Goal: Transaction & Acquisition: Purchase product/service

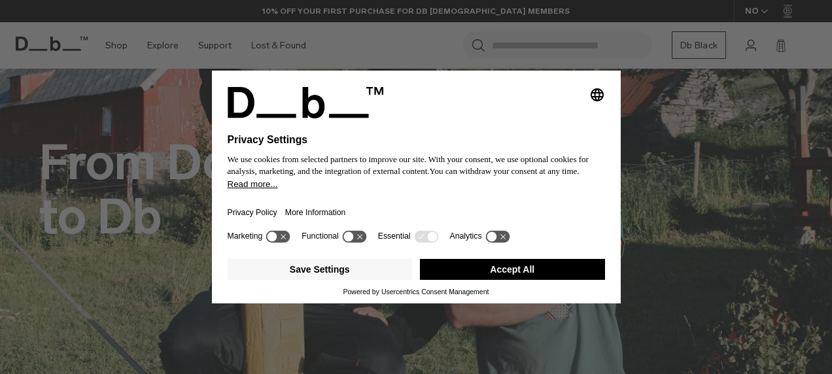
click at [501, 260] on button "Accept All" at bounding box center [512, 269] width 185 height 21
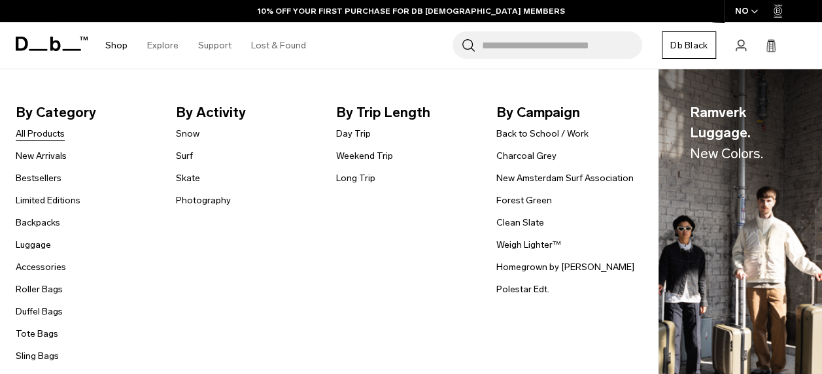
click at [46, 133] on link "All Products" at bounding box center [40, 134] width 49 height 14
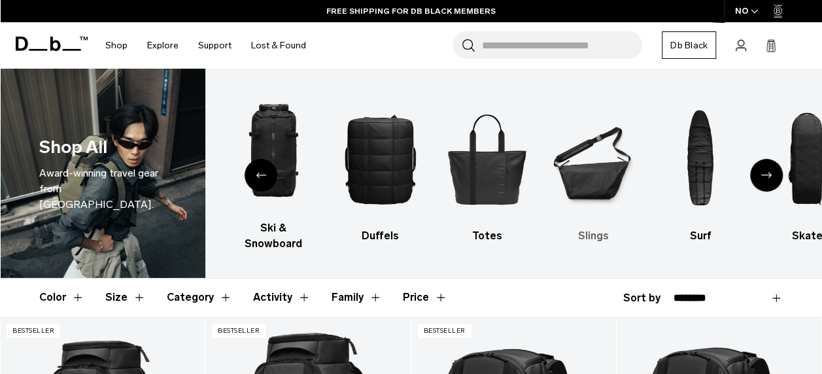
click at [589, 230] on h3 "Slings" at bounding box center [594, 236] width 84 height 16
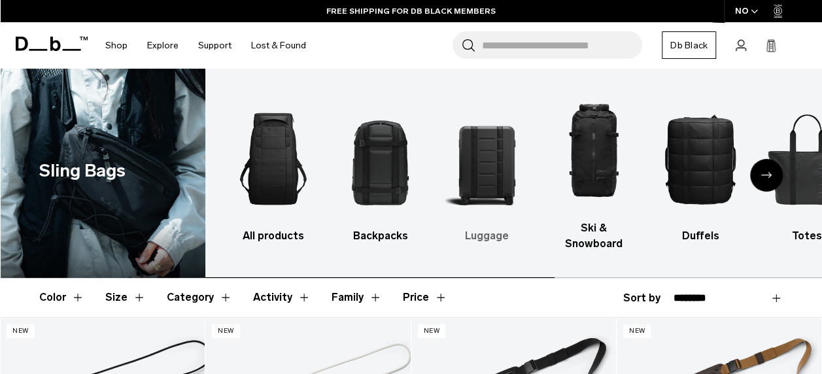
click at [492, 179] on img "3 / 10" at bounding box center [487, 159] width 84 height 126
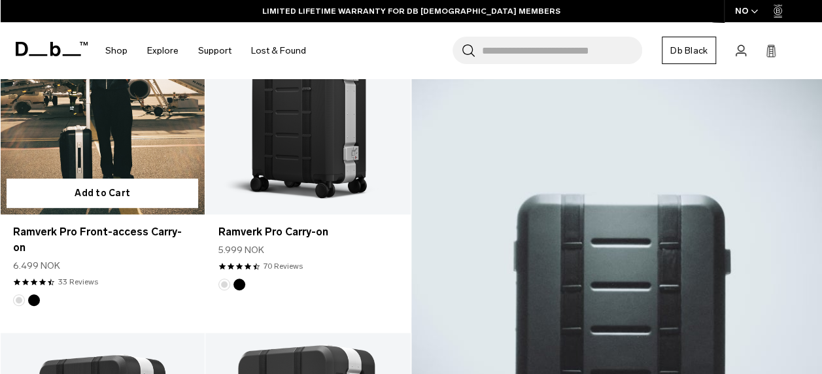
scroll to position [316, 0]
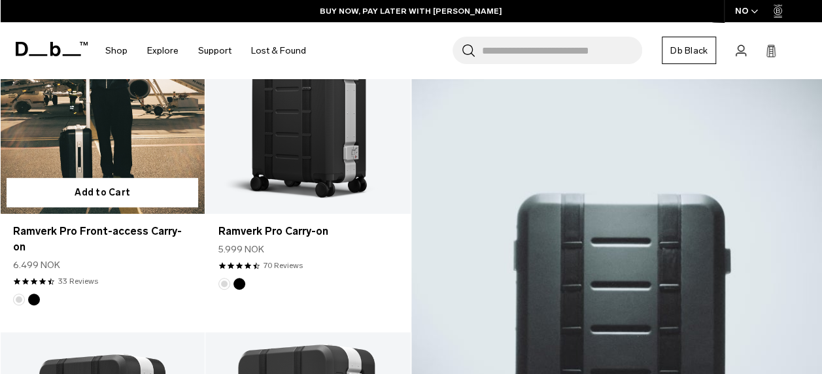
click at [132, 144] on link "Ramverk Pro Front-access Carry-on" at bounding box center [102, 100] width 205 height 228
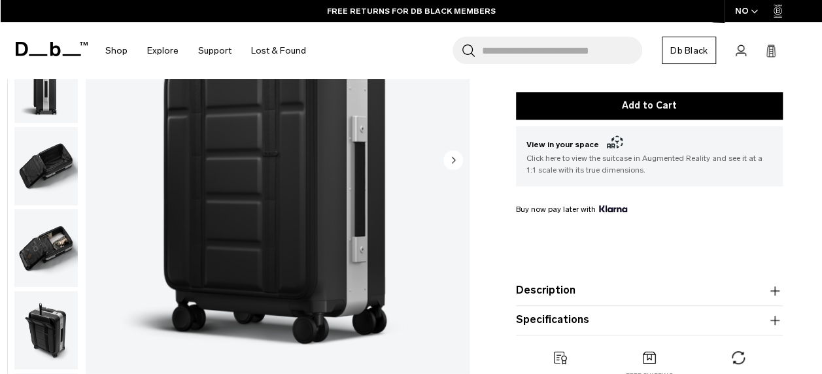
scroll to position [208, 0]
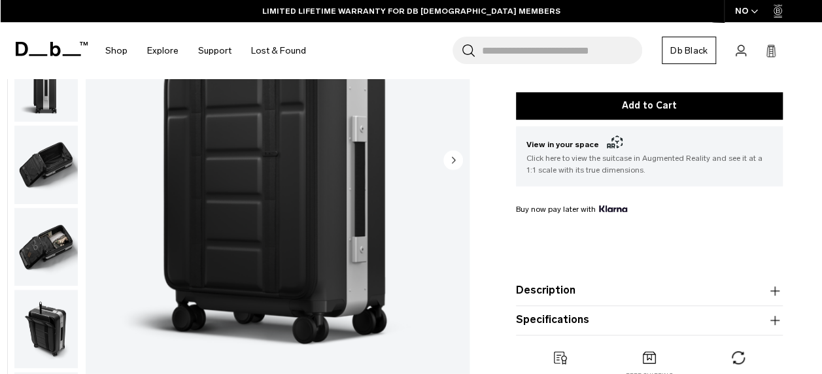
click at [48, 177] on img "button" at bounding box center [45, 164] width 63 height 78
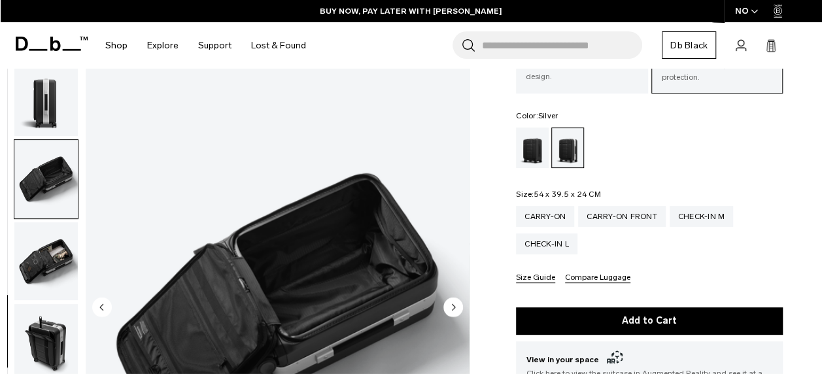
scroll to position [0, 0]
